Goal: Task Accomplishment & Management: Manage account settings

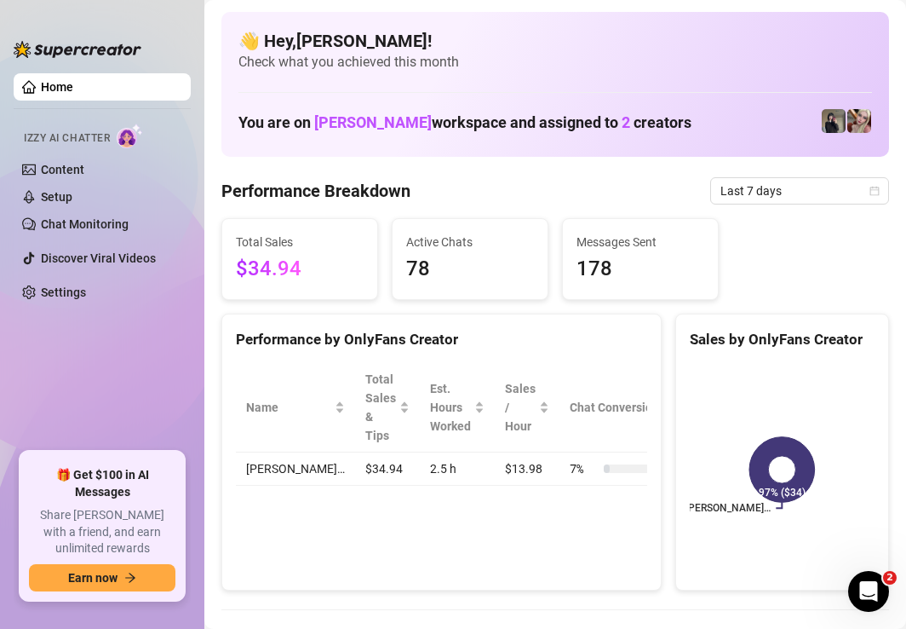
click at [307, 242] on span "Total Sales" at bounding box center [300, 242] width 128 height 19
click at [292, 230] on div "Total Sales $34.94" at bounding box center [299, 259] width 155 height 80
click at [346, 255] on span "$34.94" at bounding box center [300, 269] width 128 height 32
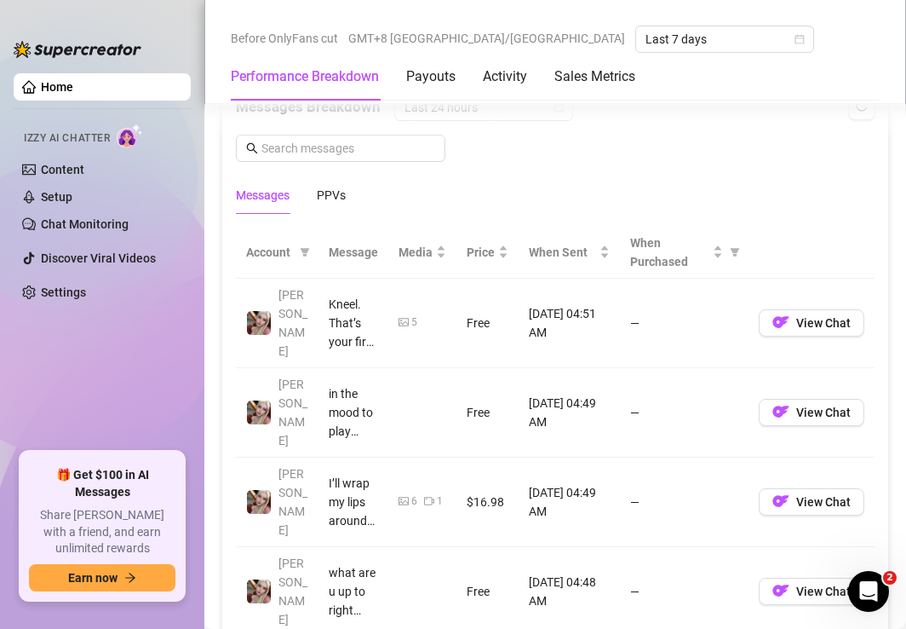
scroll to position [1588, 0]
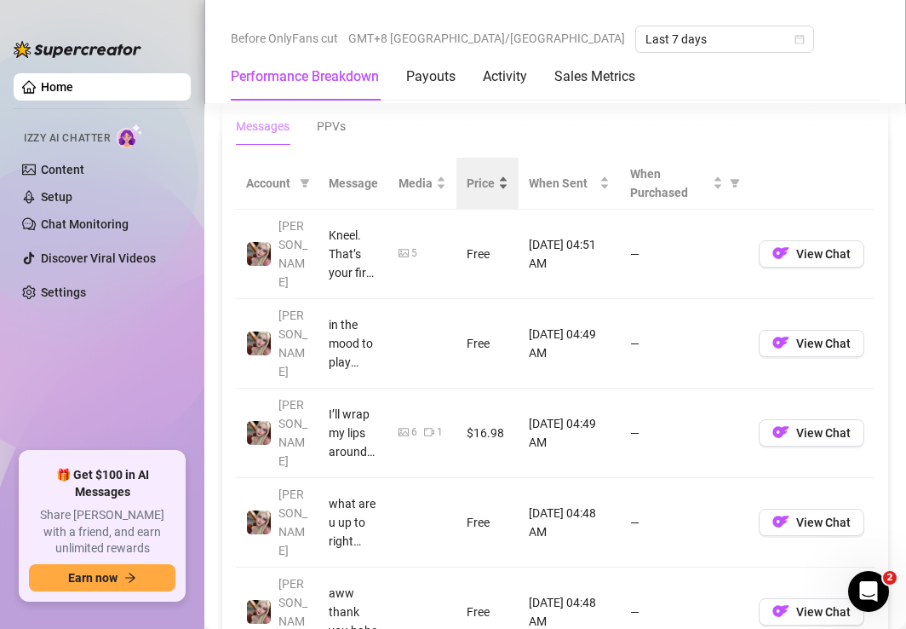
click at [473, 181] on span "Price" at bounding box center [481, 183] width 28 height 19
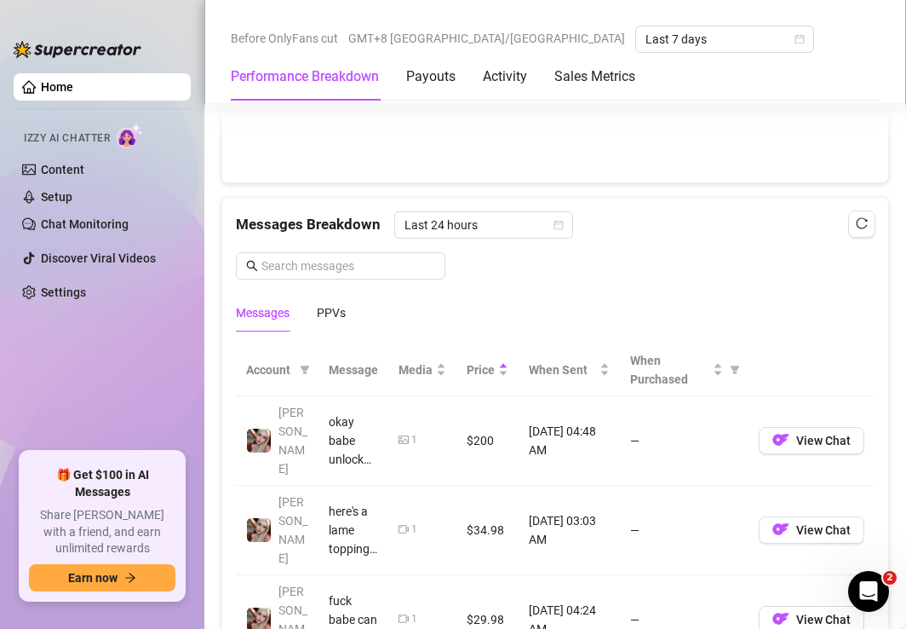
scroll to position [1393, 0]
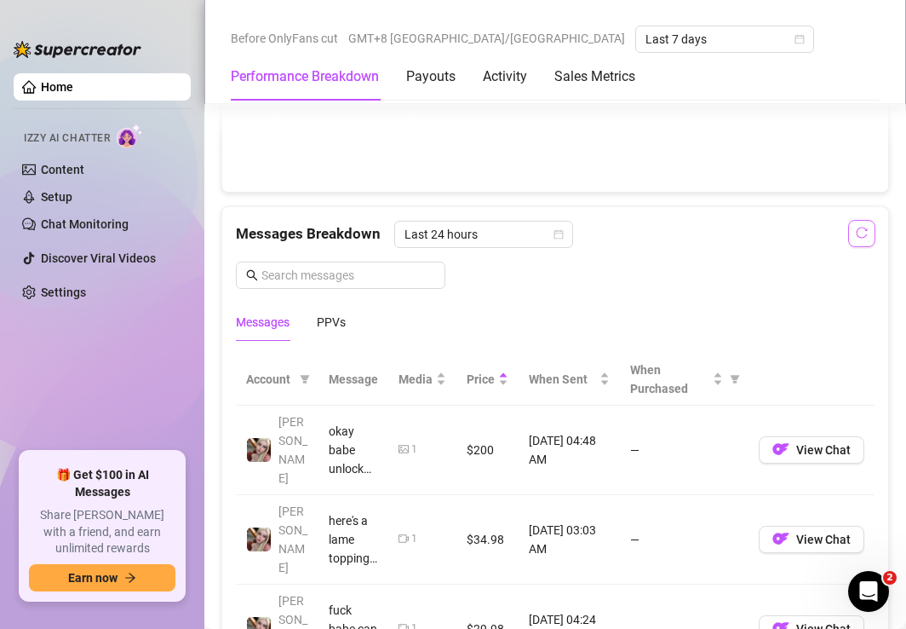
click at [858, 227] on icon "reload" at bounding box center [862, 232] width 11 height 11
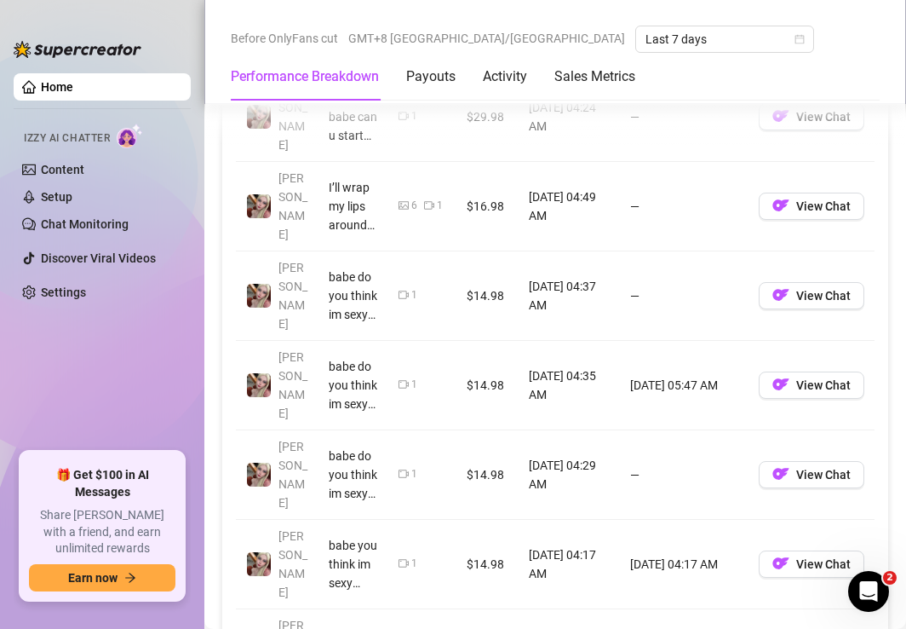
scroll to position [2437, 0]
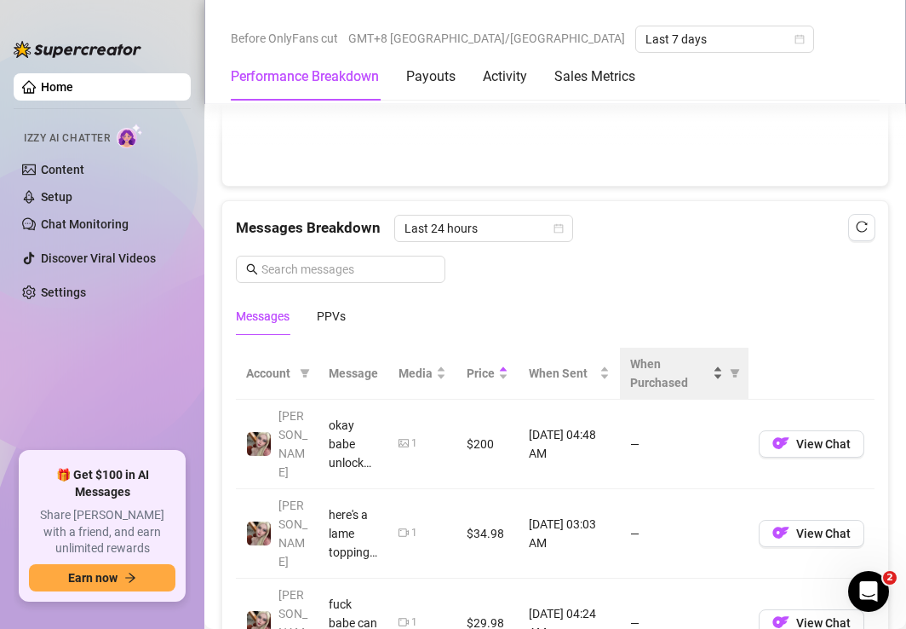
click at [684, 354] on span "When Purchased" at bounding box center [669, 372] width 79 height 37
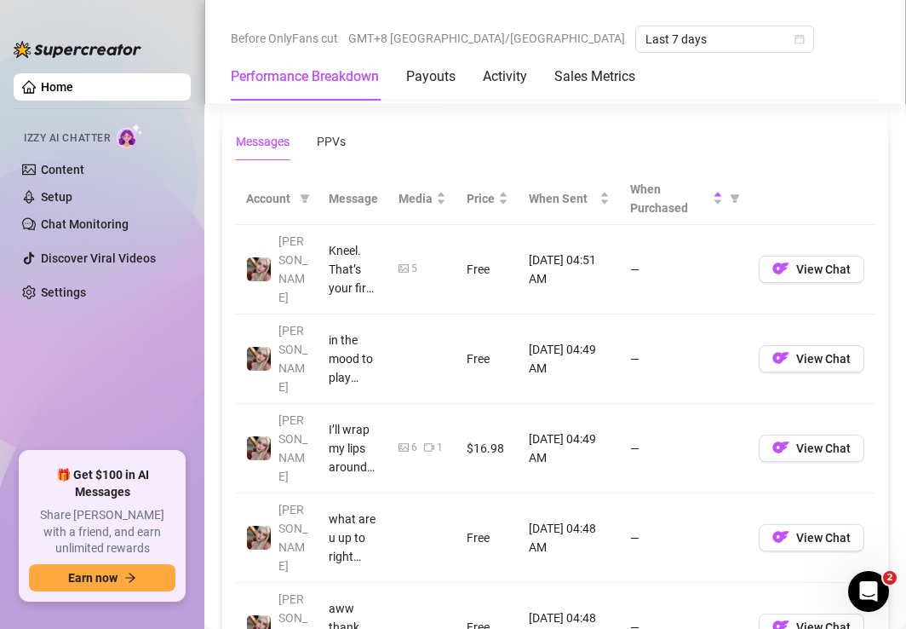
scroll to position [1577, 0]
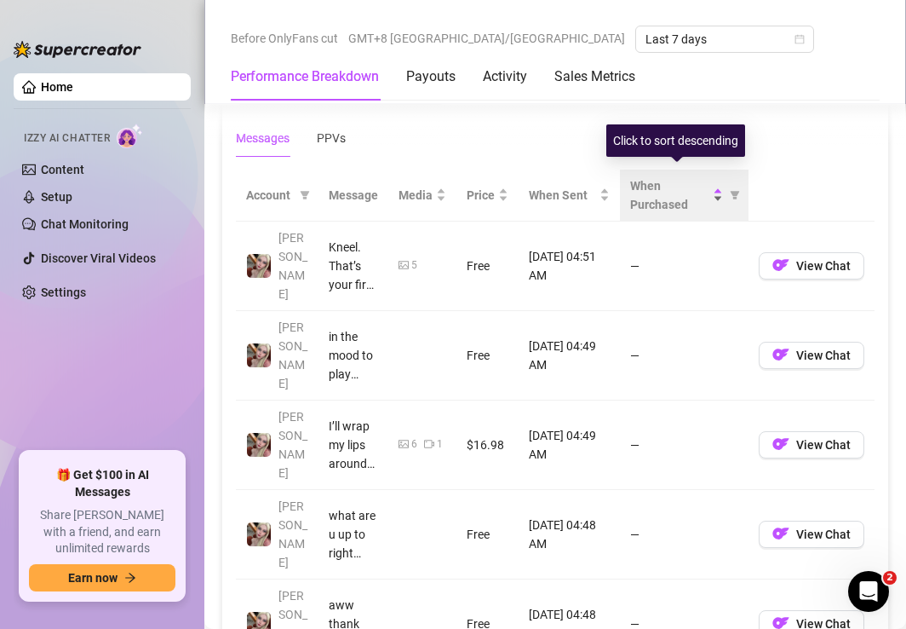
click at [719, 185] on div "When Purchased" at bounding box center [676, 194] width 93 height 37
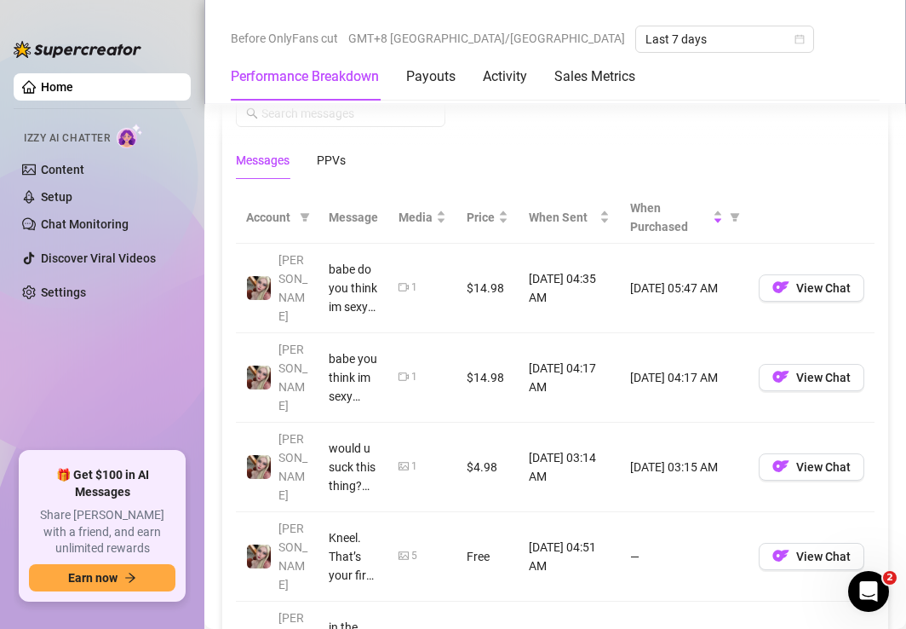
scroll to position [1553, 0]
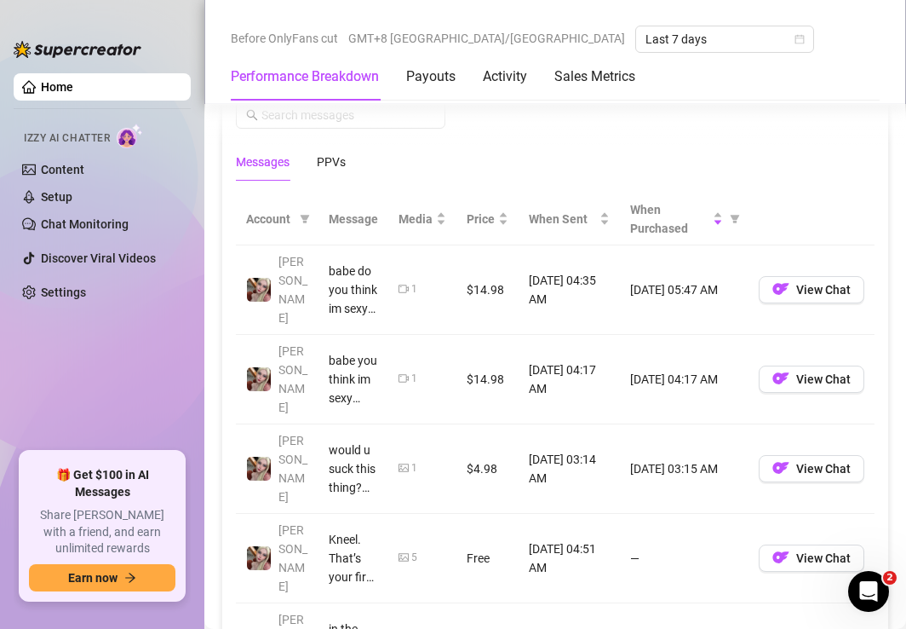
click at [328, 281] on td "babe do you think im sexy right now? im getting so horny now!!!" at bounding box center [354, 289] width 70 height 89
click at [822, 283] on span "View Chat" at bounding box center [823, 290] width 55 height 14
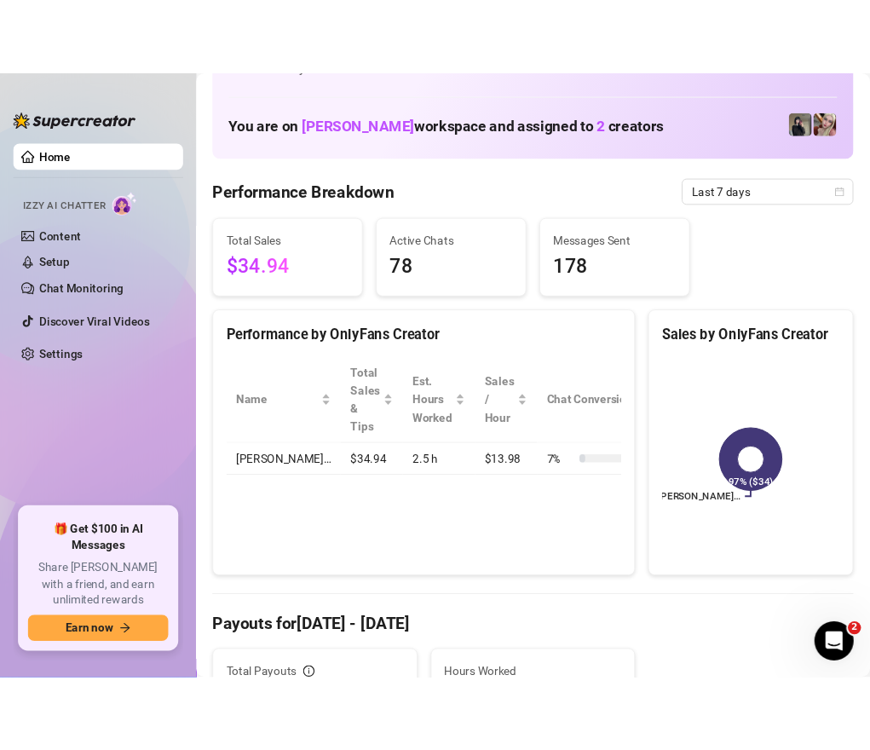
scroll to position [0, 0]
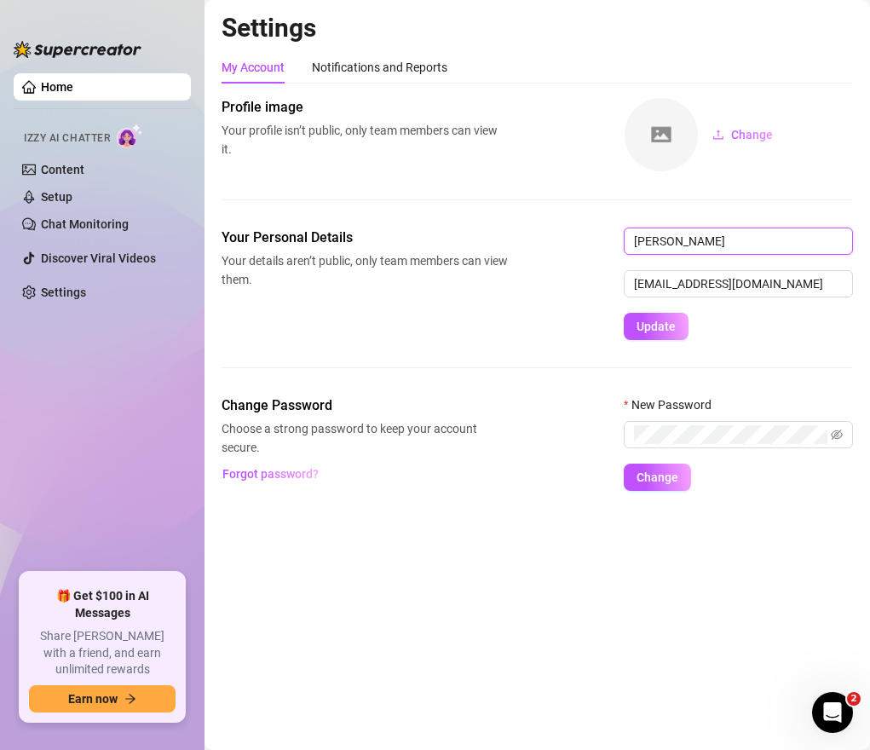
click at [718, 238] on input "[PERSON_NAME]" at bounding box center [737, 240] width 229 height 27
click at [682, 243] on input "[PERSON_NAME]" at bounding box center [737, 240] width 229 height 27
click at [767, 242] on input "[PERSON_NAME]" at bounding box center [737, 240] width 229 height 27
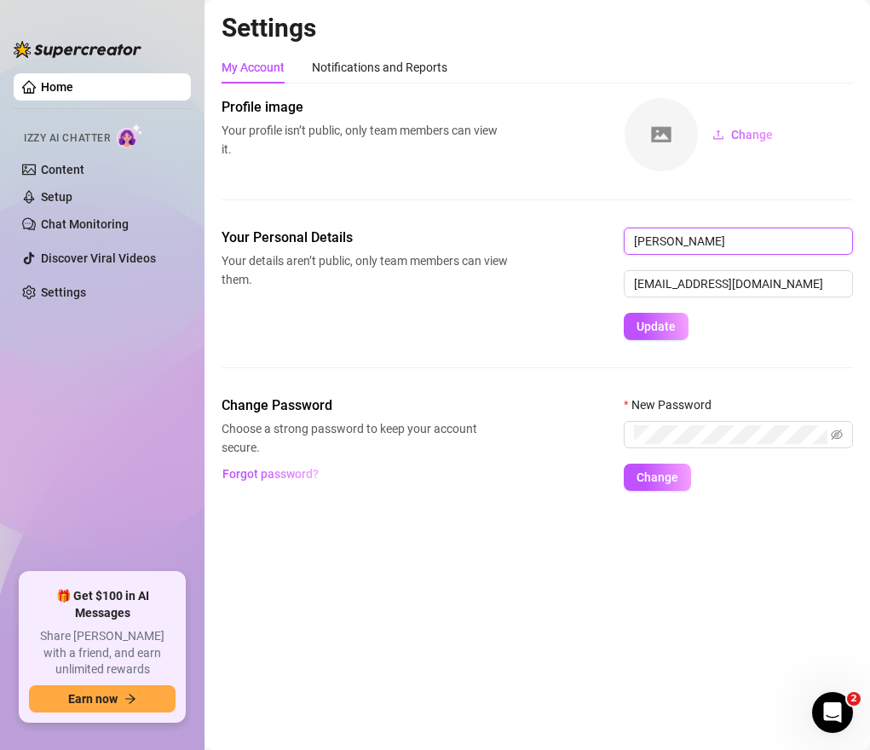
click at [767, 242] on input "[PERSON_NAME]" at bounding box center [737, 240] width 229 height 27
type input "MJ"
click at [664, 331] on span "Update" at bounding box center [655, 326] width 39 height 14
